Goal: Task Accomplishment & Management: Use online tool/utility

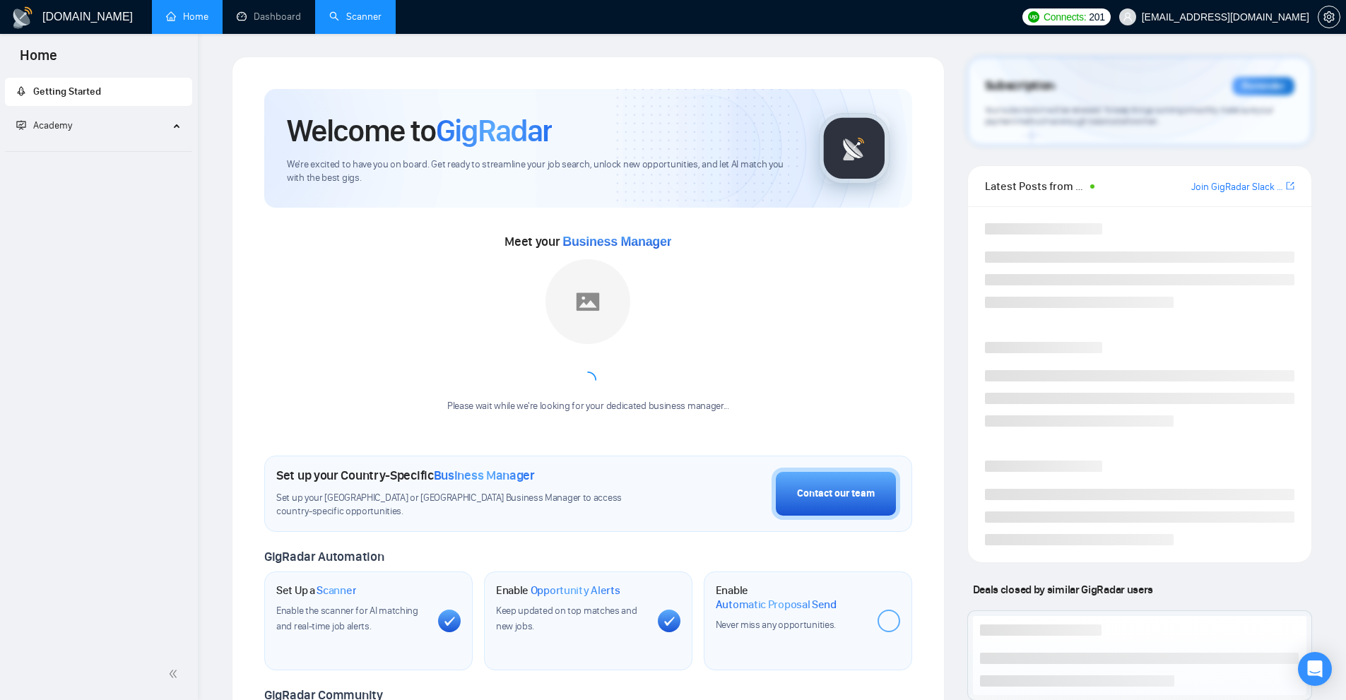
click at [381, 23] on link "Scanner" at bounding box center [355, 17] width 52 height 12
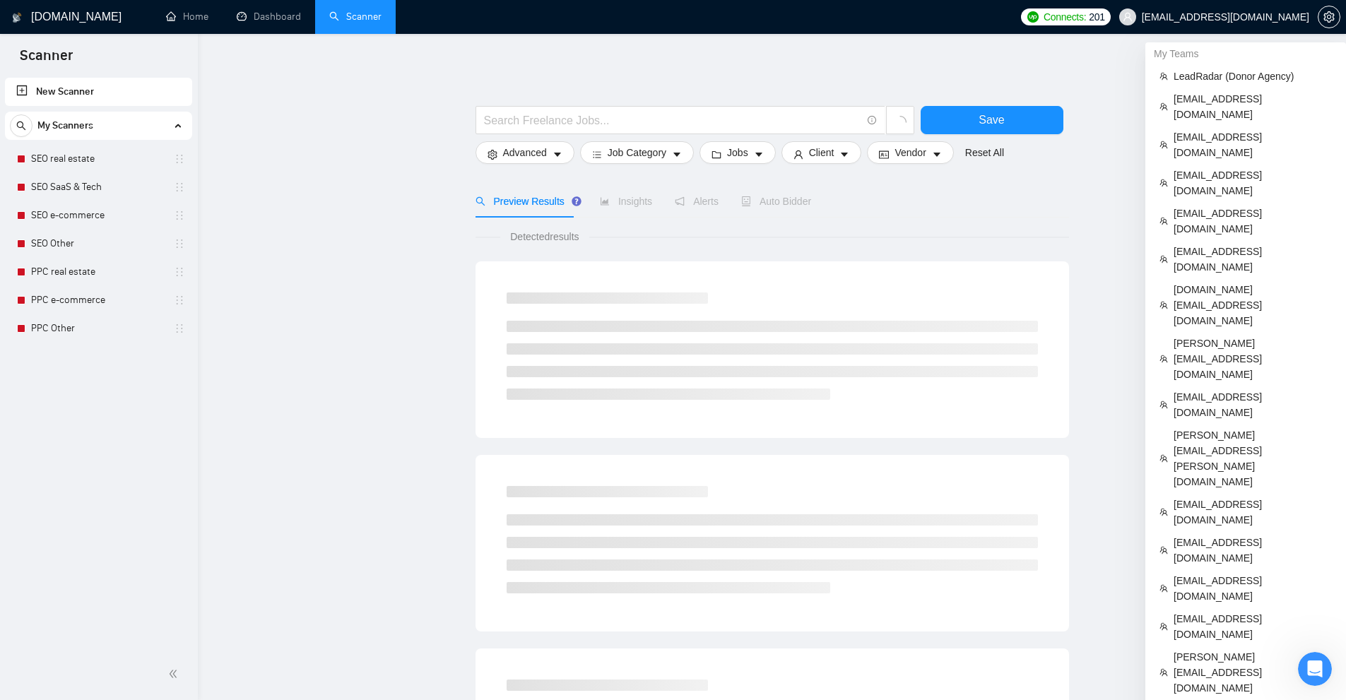
click at [1196, 54] on div "My Teams" at bounding box center [1246, 53] width 201 height 23
click at [1196, 76] on span "LeadRadar (Donor Agency)" at bounding box center [1253, 77] width 158 height 16
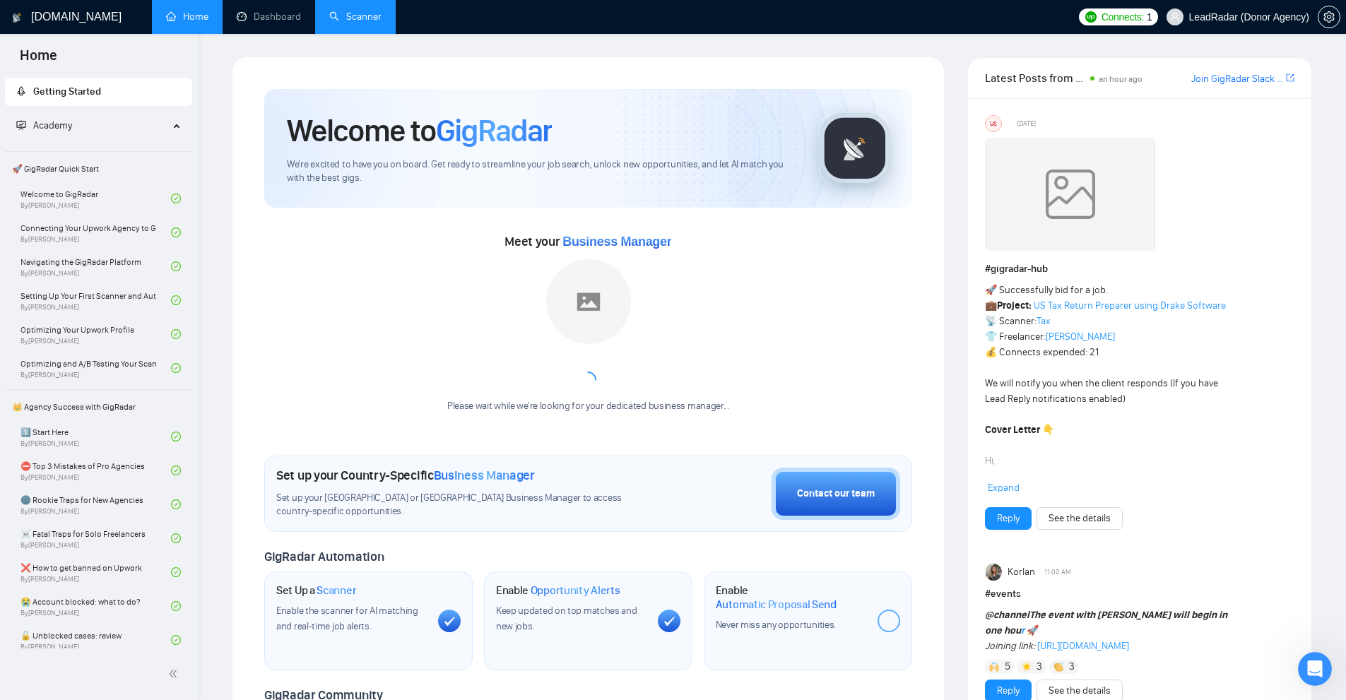
click at [382, 21] on link "Scanner" at bounding box center [355, 17] width 52 height 12
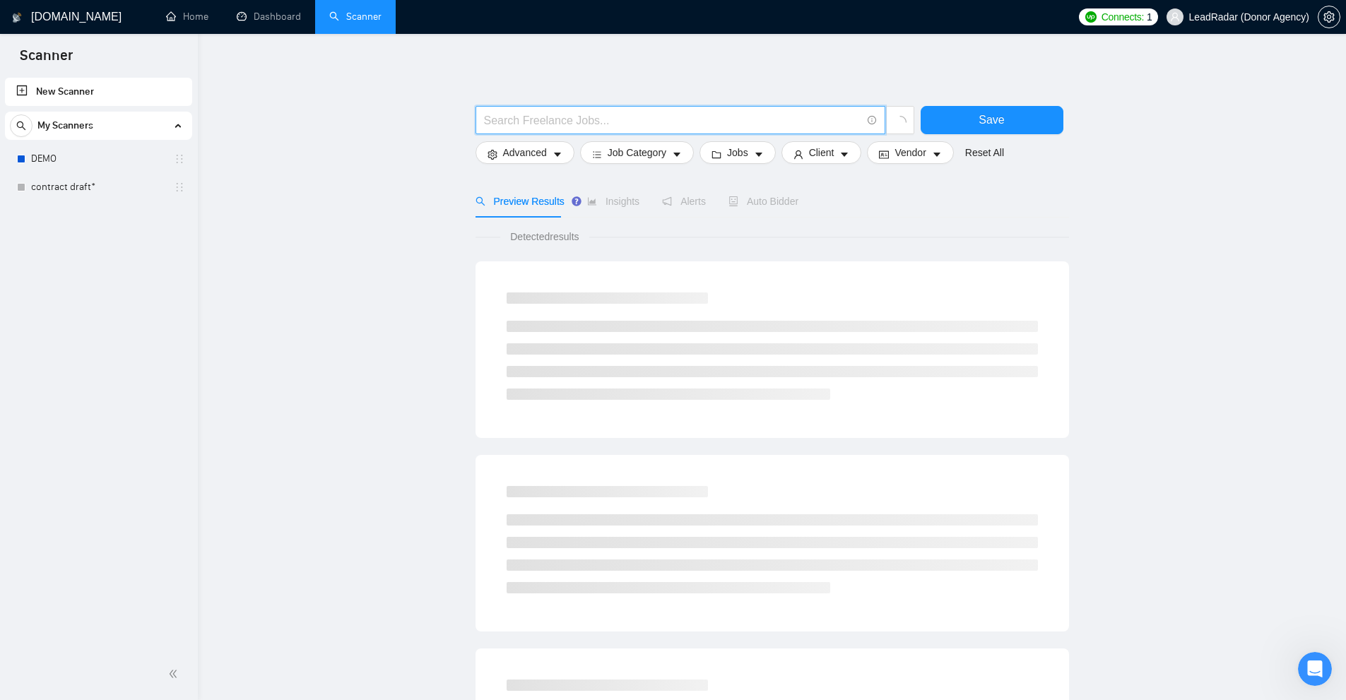
click at [622, 128] on input "text" at bounding box center [672, 121] width 377 height 18
type input "node"
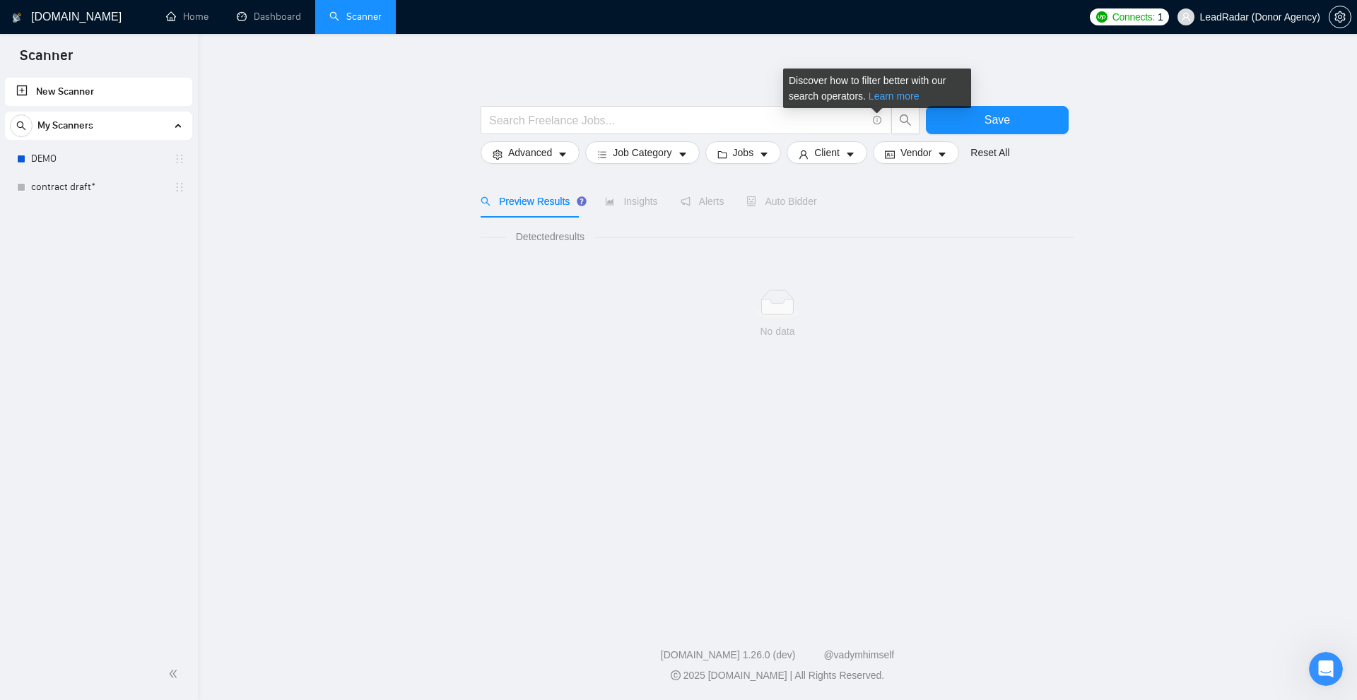
click at [881, 98] on link "Learn more" at bounding box center [894, 95] width 51 height 11
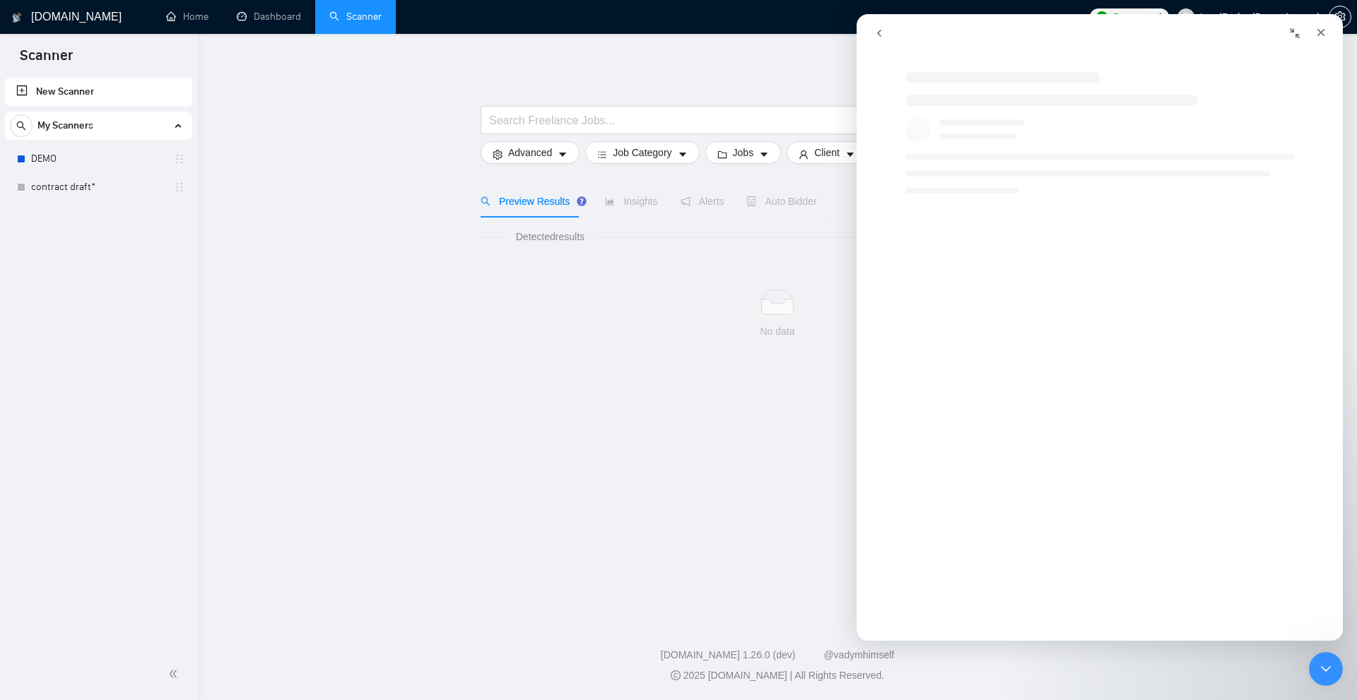
click at [1178, 330] on div "Intercom messenger" at bounding box center [1114, 332] width 486 height 136
click at [1328, 32] on div "Close" at bounding box center [1320, 32] width 25 height 25
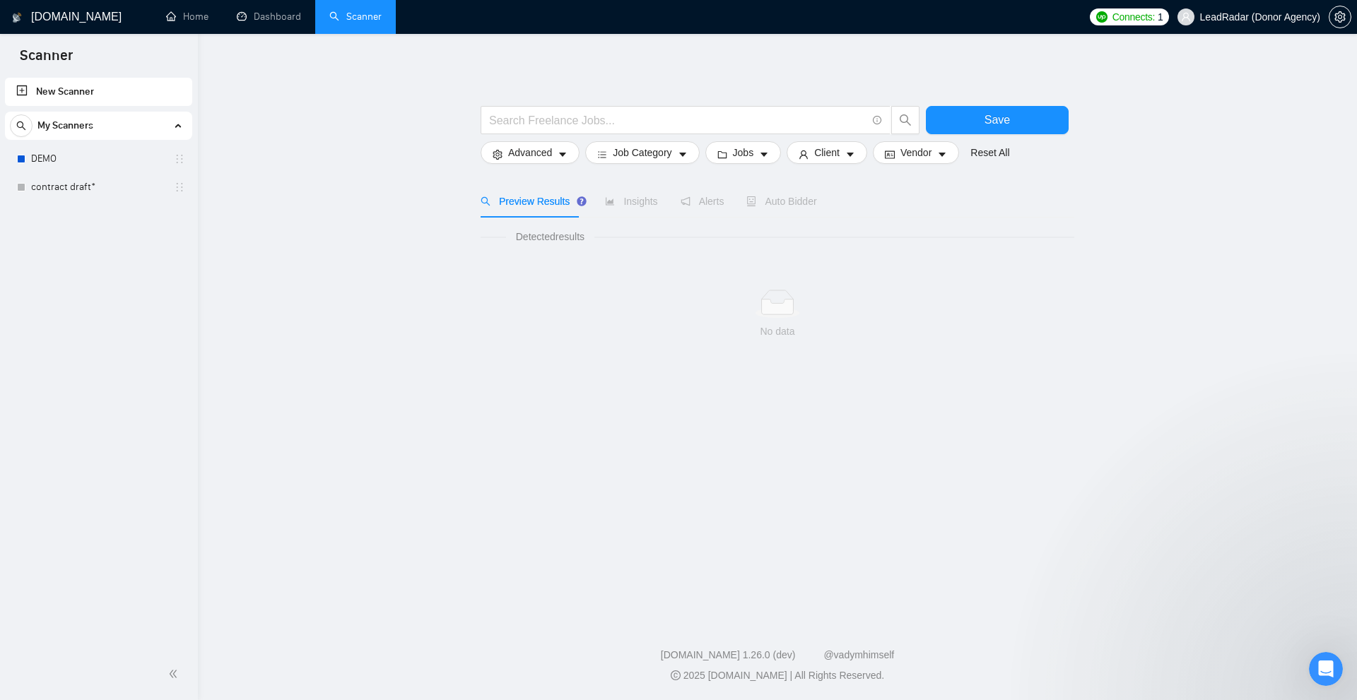
scroll to position [0, 0]
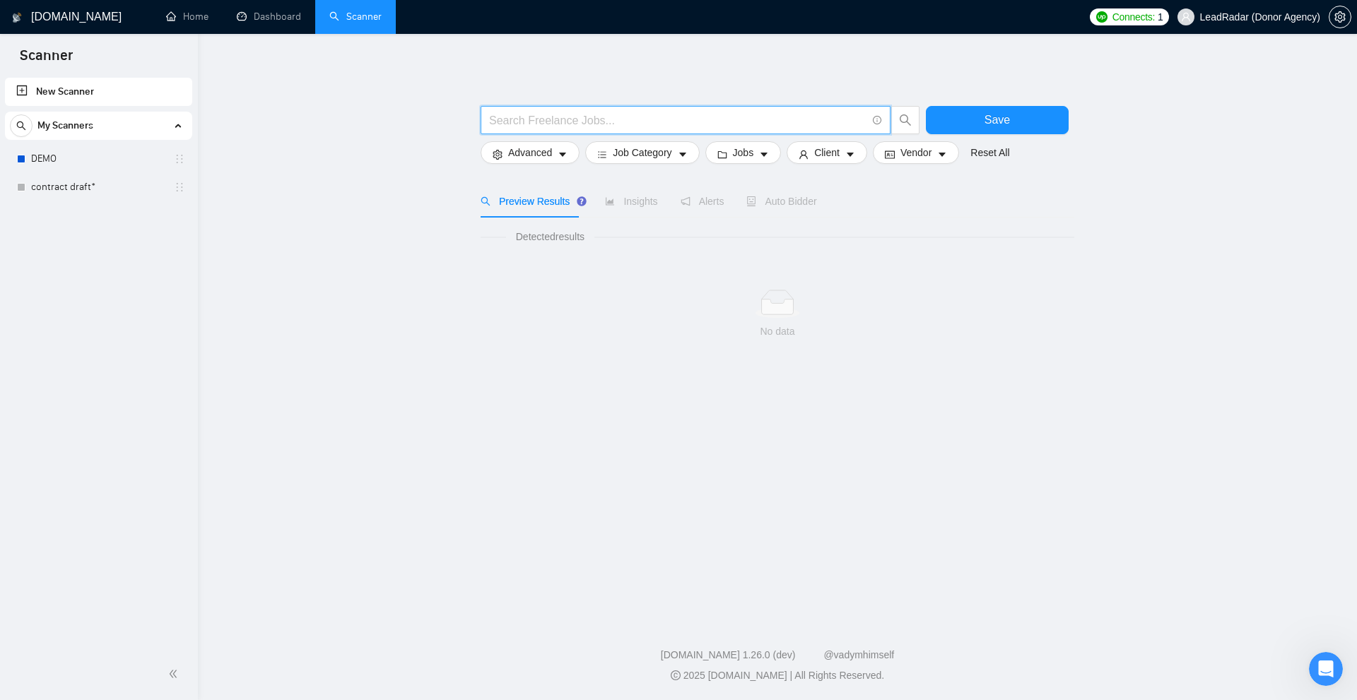
click at [641, 127] on input "text" at bounding box center [677, 121] width 377 height 18
